Goal: Information Seeking & Learning: Learn about a topic

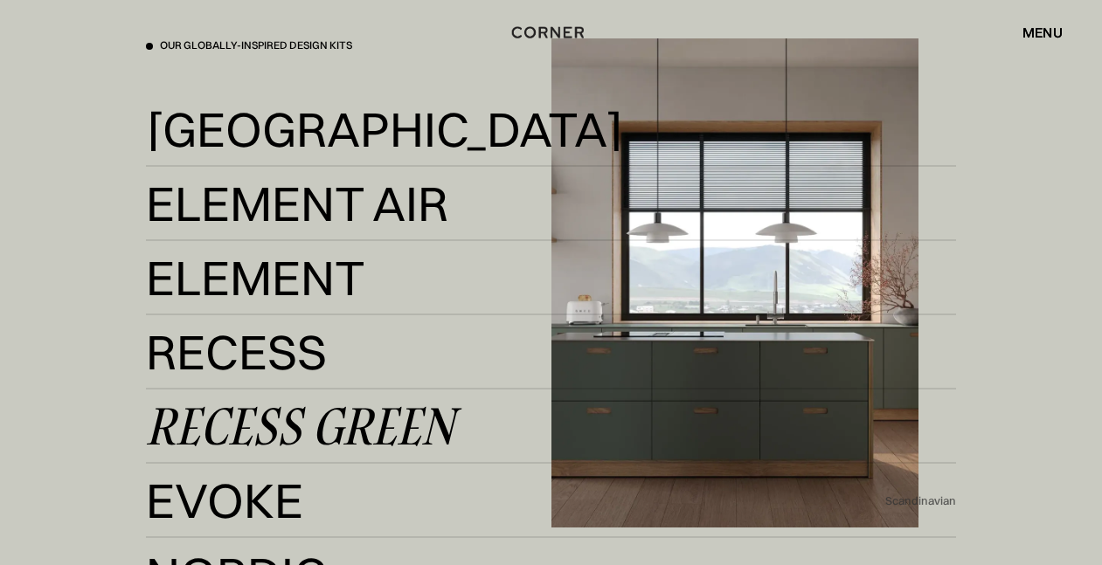
scroll to position [3121, 0]
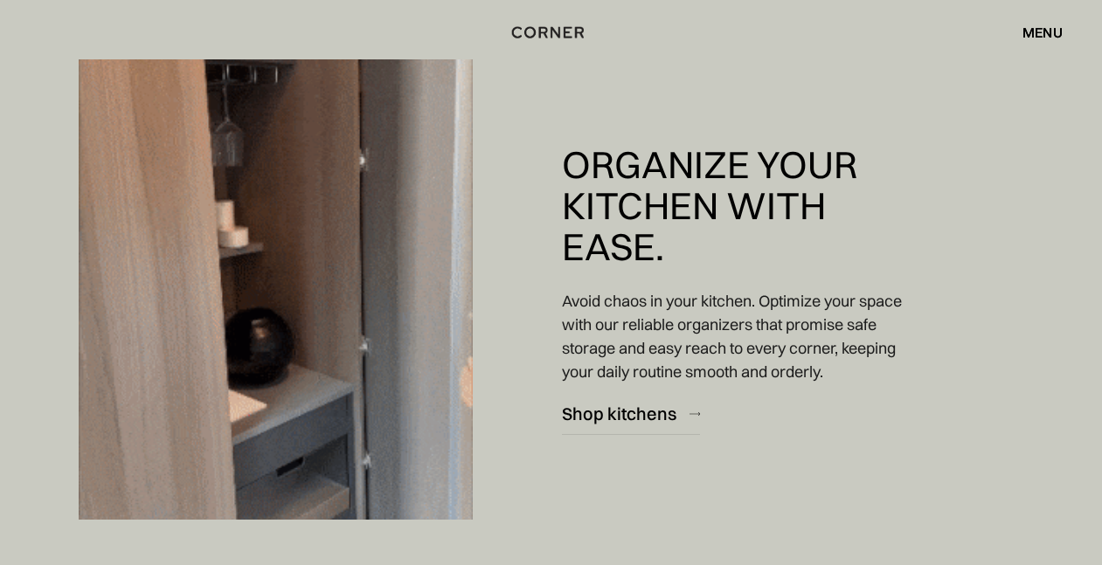
scroll to position [4259, 0]
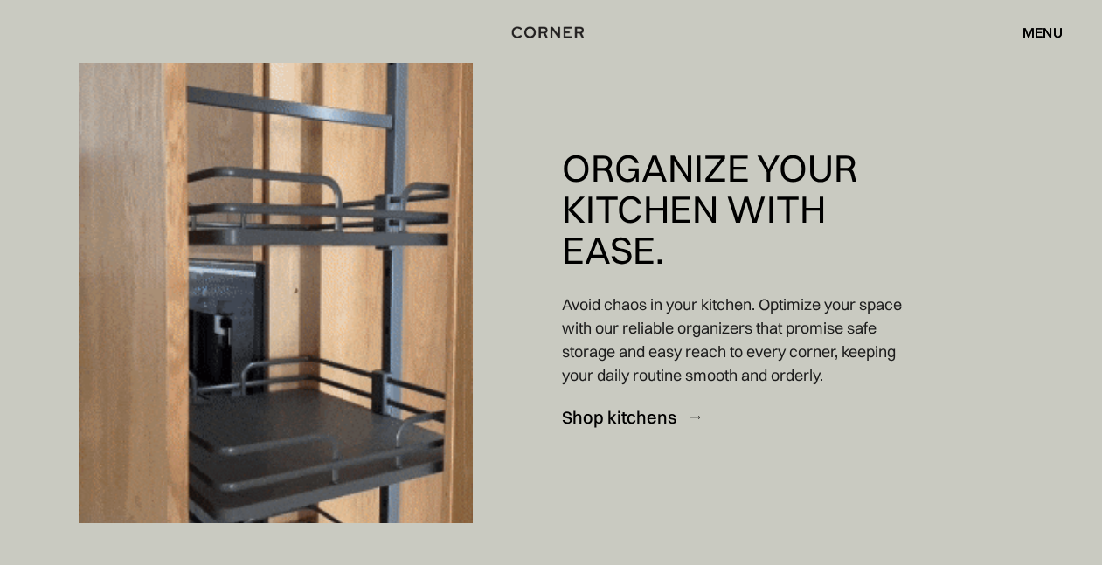
click at [608, 410] on div "Shop kitchens" at bounding box center [619, 417] width 114 height 24
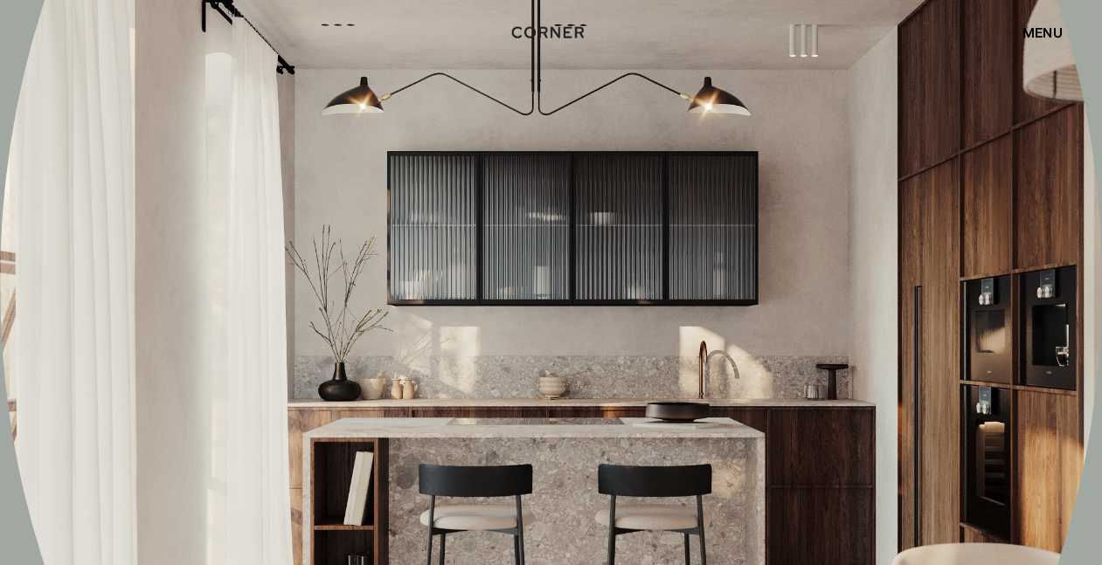
scroll to position [8646, 0]
click at [1047, 36] on div "menu" at bounding box center [1042, 32] width 40 height 14
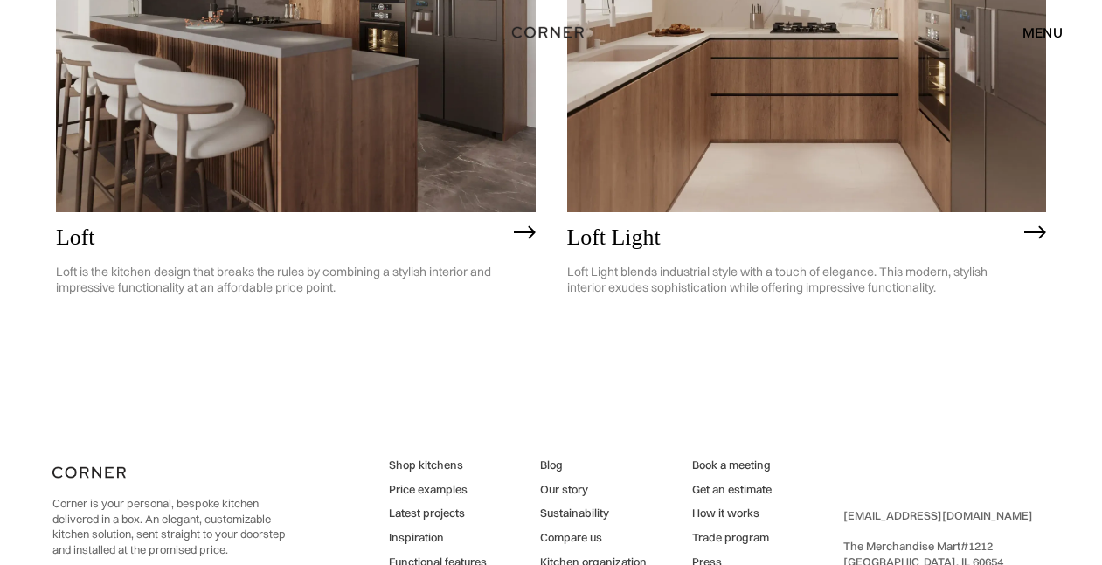
scroll to position [4076, 0]
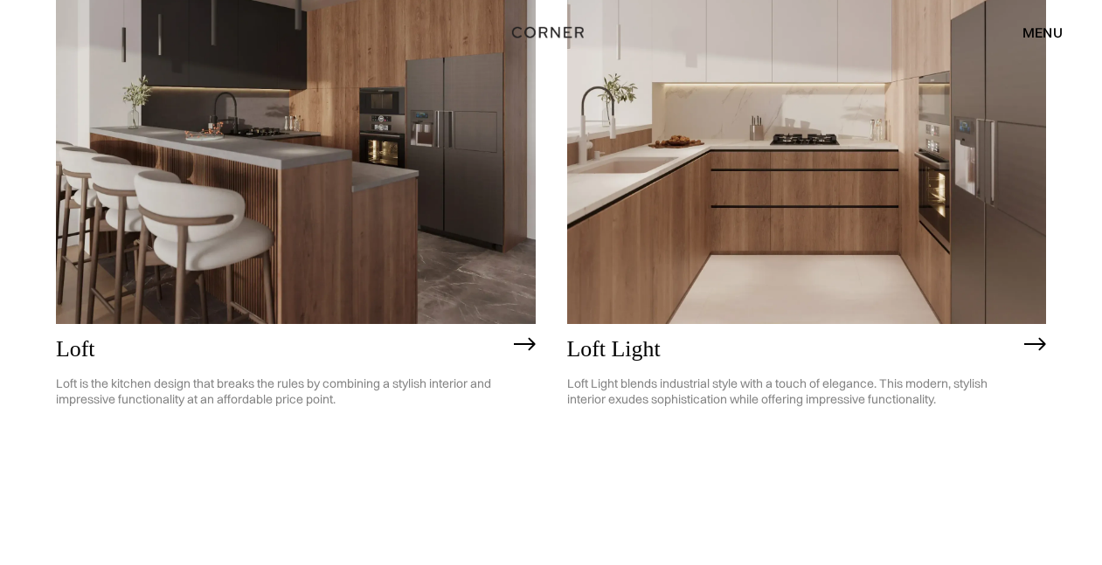
click at [1028, 337] on img at bounding box center [1035, 344] width 22 height 14
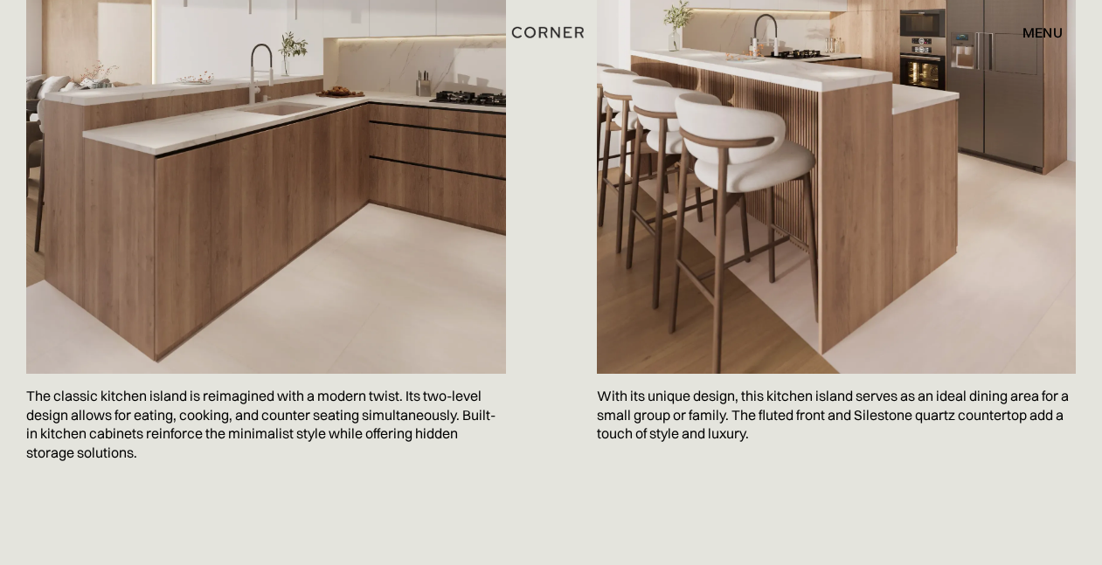
scroll to position [2501, 0]
